Goal: Task Accomplishment & Management: Use online tool/utility

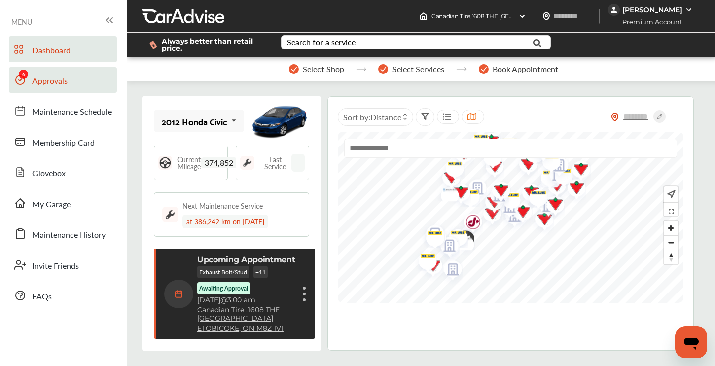
click at [48, 82] on span "Approvals" at bounding box center [49, 81] width 35 height 13
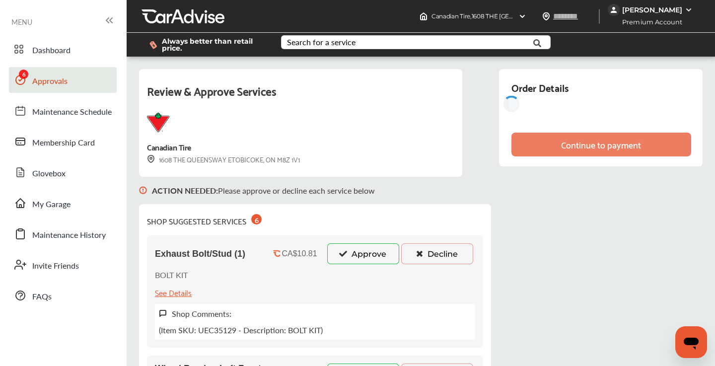
click at [372, 249] on button "Approve" at bounding box center [363, 253] width 72 height 21
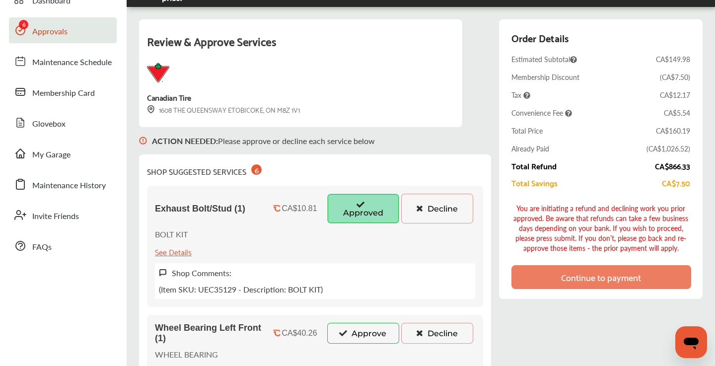
scroll to position [169, 0]
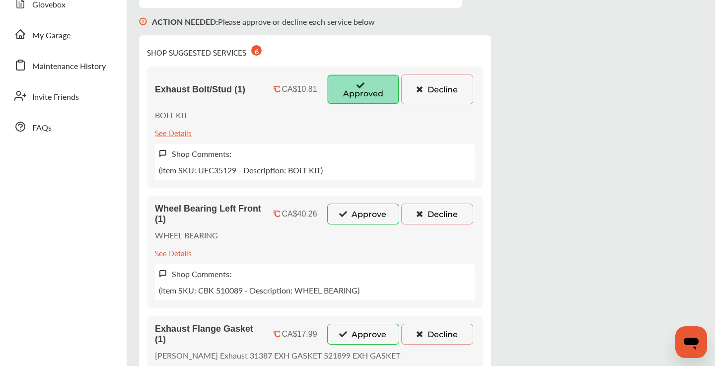
click at [366, 213] on button "Approve" at bounding box center [363, 214] width 72 height 21
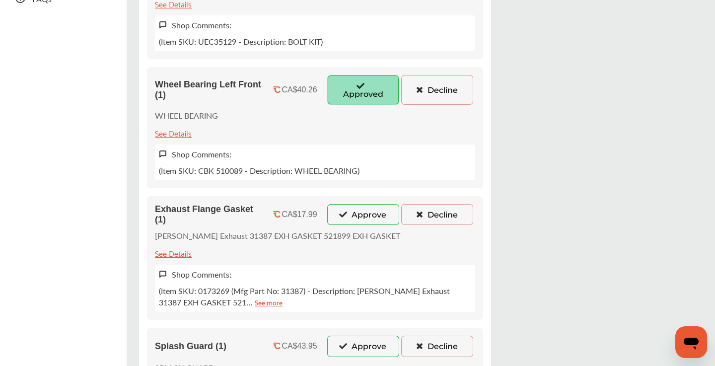
click at [366, 212] on button "Approve" at bounding box center [363, 214] width 72 height 21
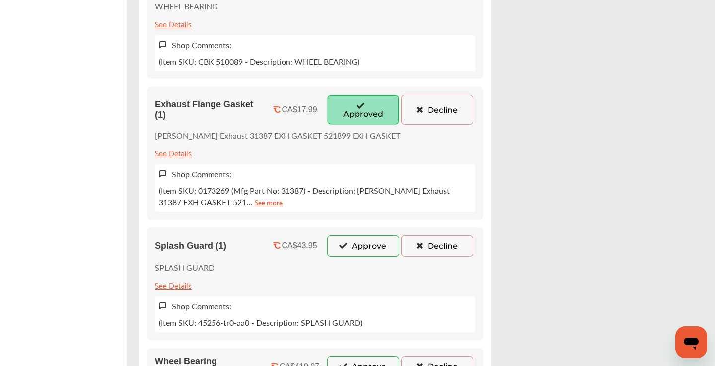
scroll to position [463, 0]
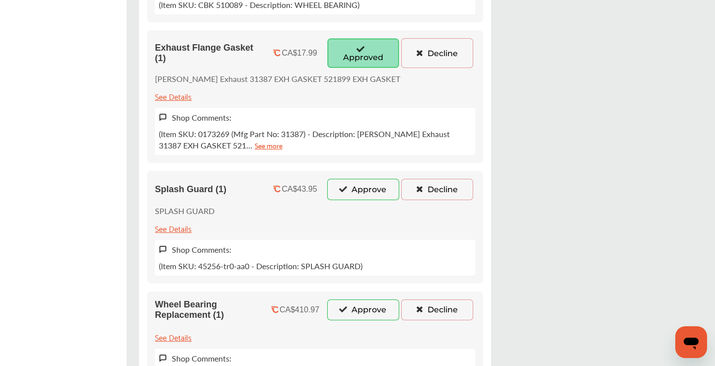
click at [366, 195] on button "Approve" at bounding box center [363, 189] width 72 height 21
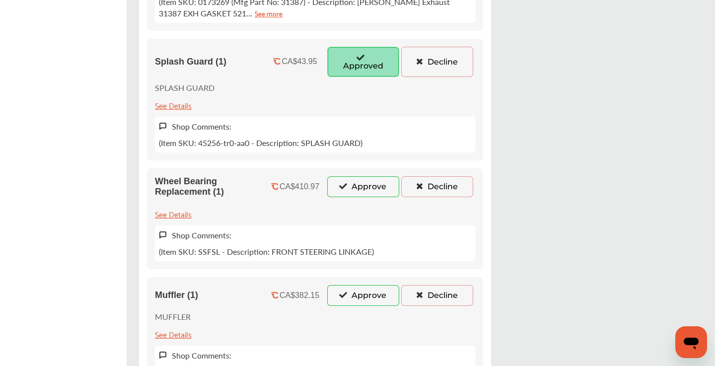
click at [366, 195] on button "Approve" at bounding box center [363, 186] width 72 height 21
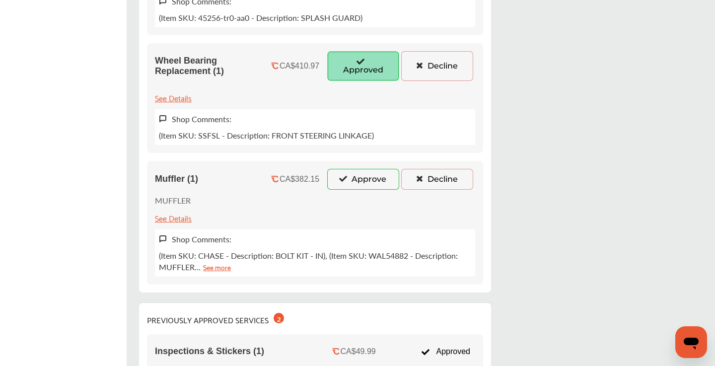
click at [368, 178] on button "Approve" at bounding box center [363, 179] width 72 height 21
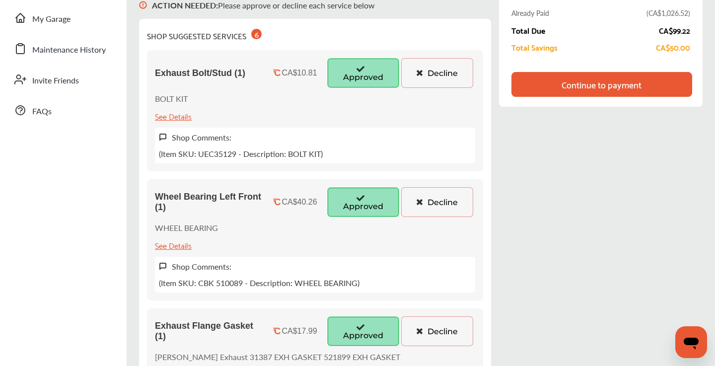
scroll to position [0, 0]
